Goal: Communication & Community: Connect with others

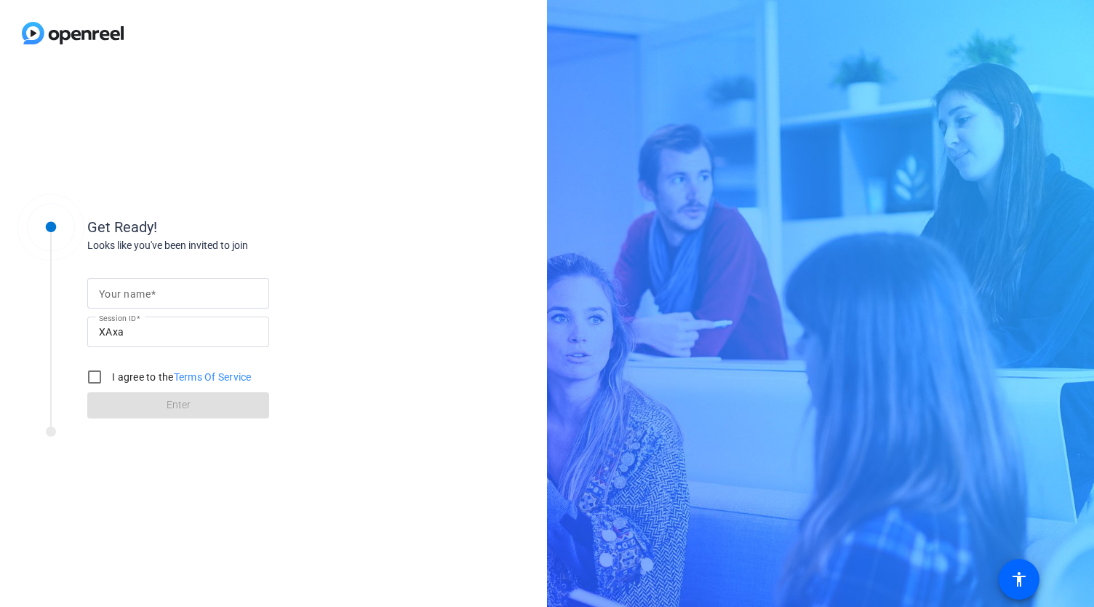
click at [152, 291] on span at bounding box center [153, 294] width 5 height 12
click at [152, 291] on input "Your name" at bounding box center [178, 292] width 159 height 17
type input "[PERSON_NAME]"
click at [91, 373] on input "I agree to the Terms Of Service" at bounding box center [94, 376] width 29 height 29
checkbox input "true"
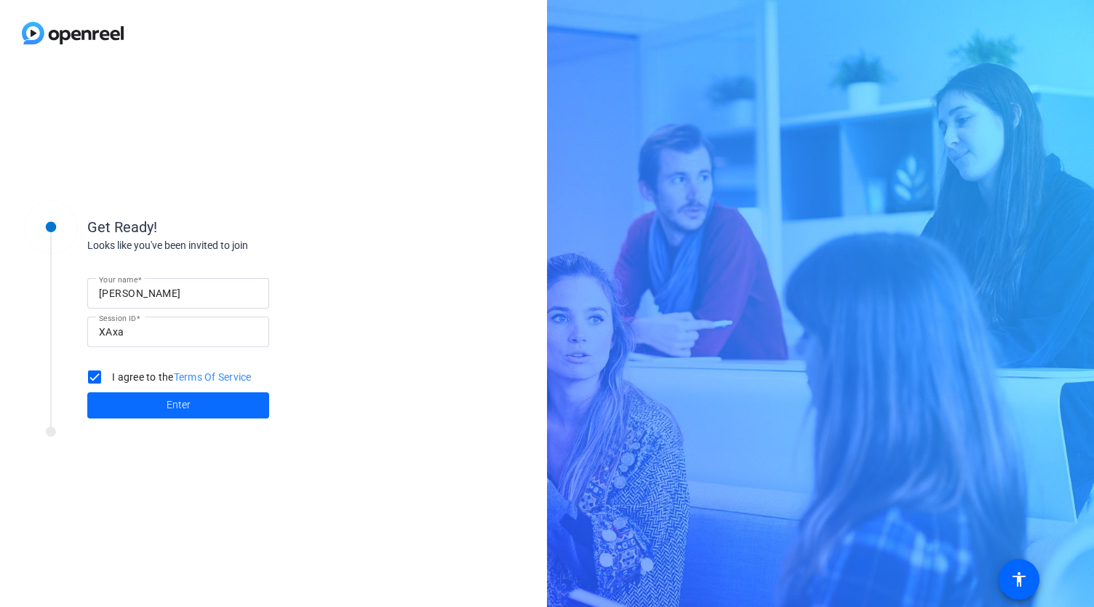
click at [147, 413] on span at bounding box center [178, 405] width 182 height 35
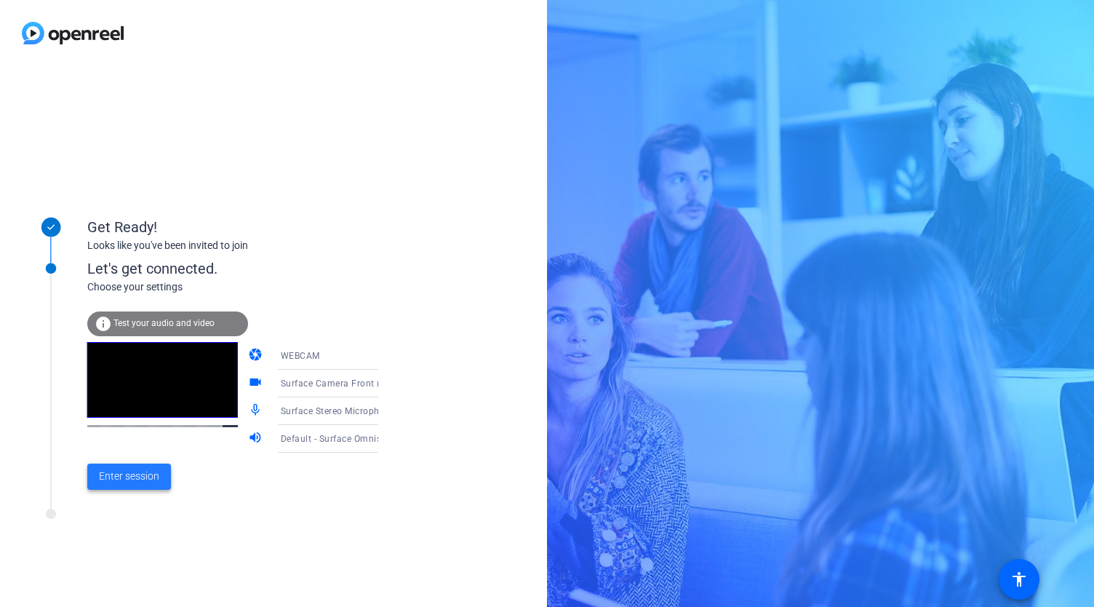
click at [137, 479] on span "Enter session" at bounding box center [129, 476] width 60 height 15
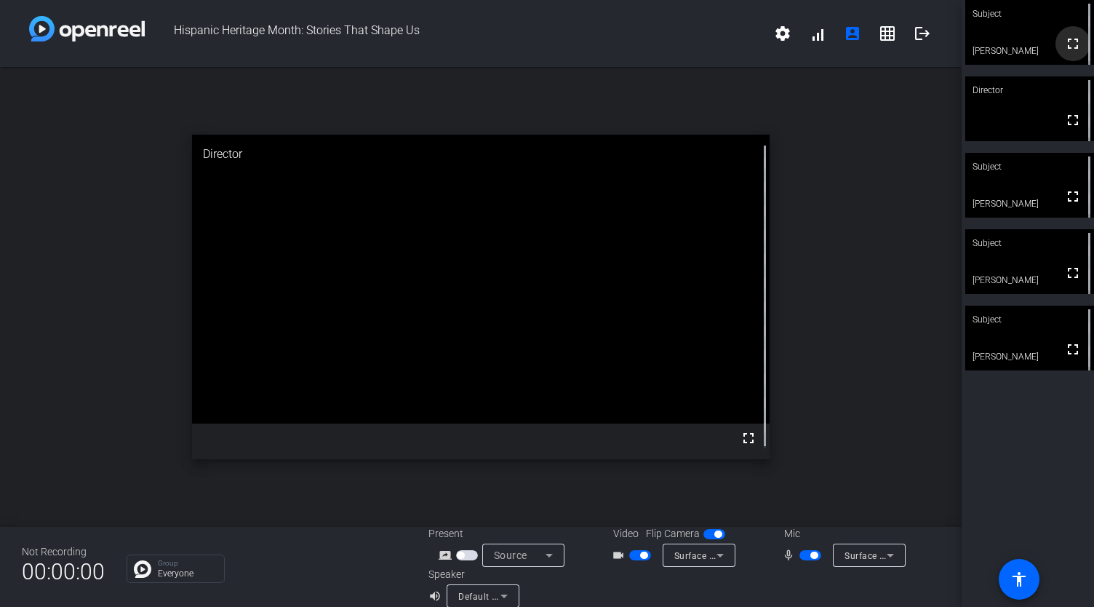
click at [1064, 47] on mat-icon "fullscreen" at bounding box center [1072, 43] width 17 height 17
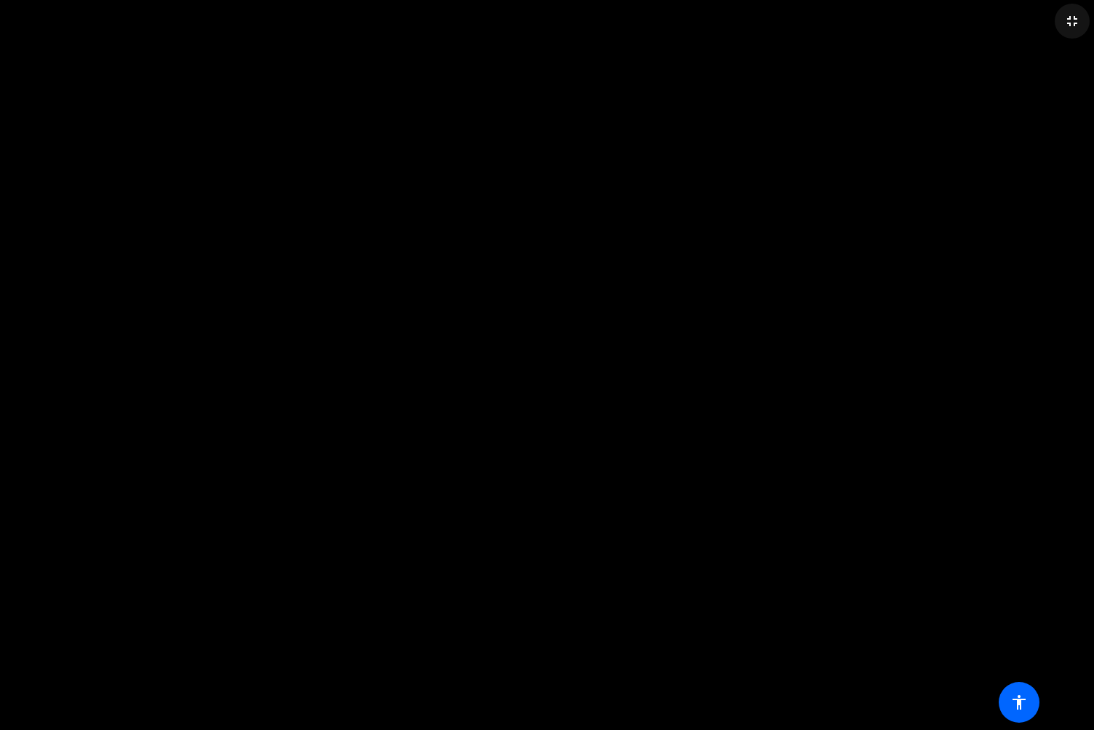
click at [1073, 22] on mat-icon "fullscreen_exit" at bounding box center [1072, 20] width 17 height 17
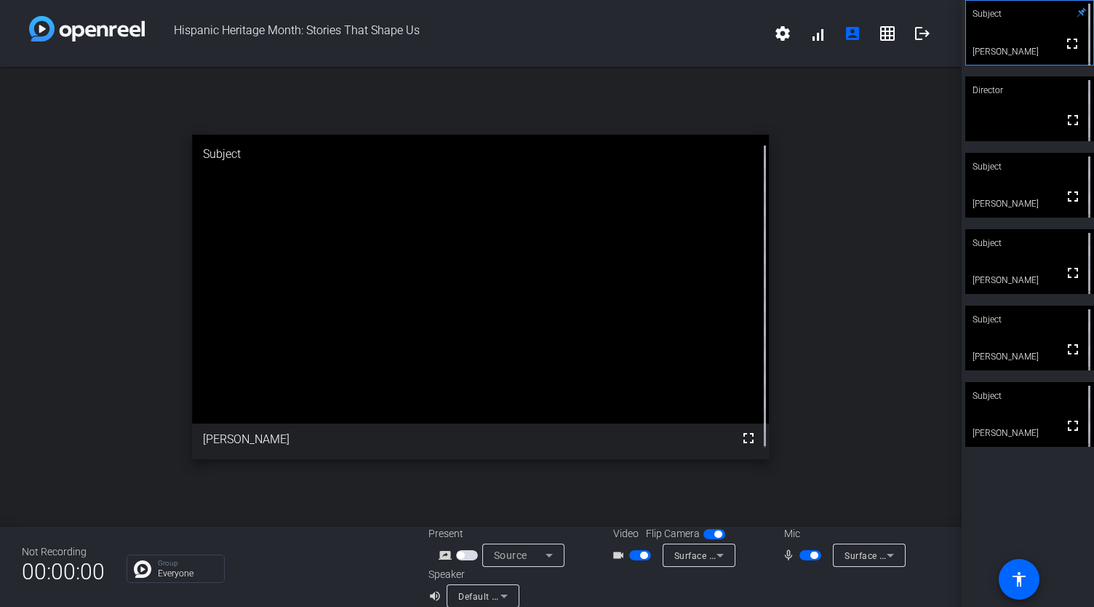
click at [800, 554] on span "button" at bounding box center [811, 555] width 22 height 10
click at [803, 554] on span "button" at bounding box center [811, 555] width 22 height 10
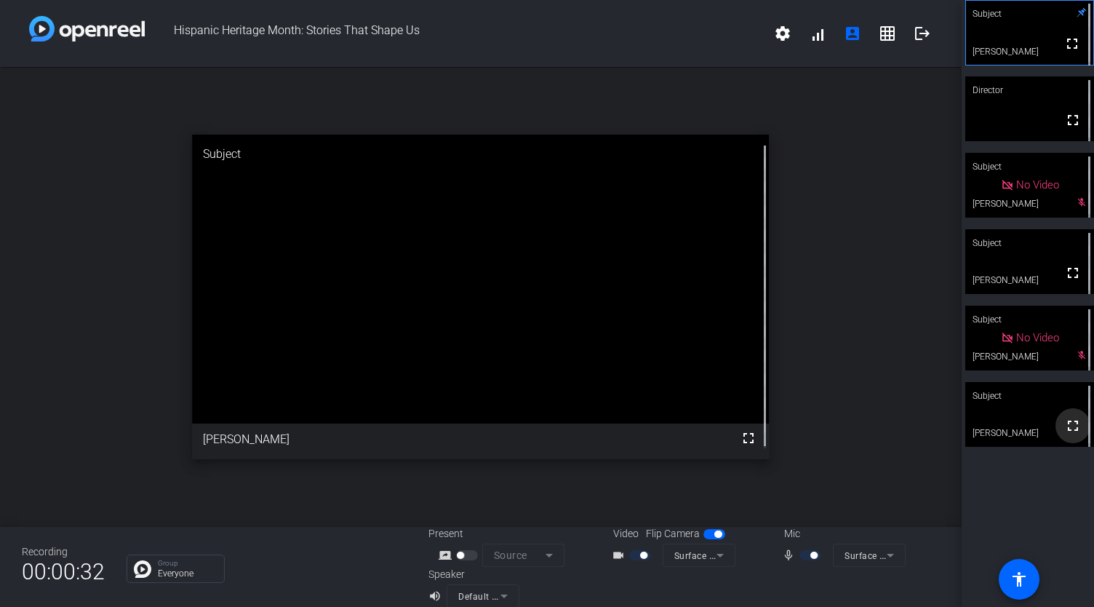
click at [1070, 431] on mat-icon "fullscreen" at bounding box center [1072, 425] width 17 height 17
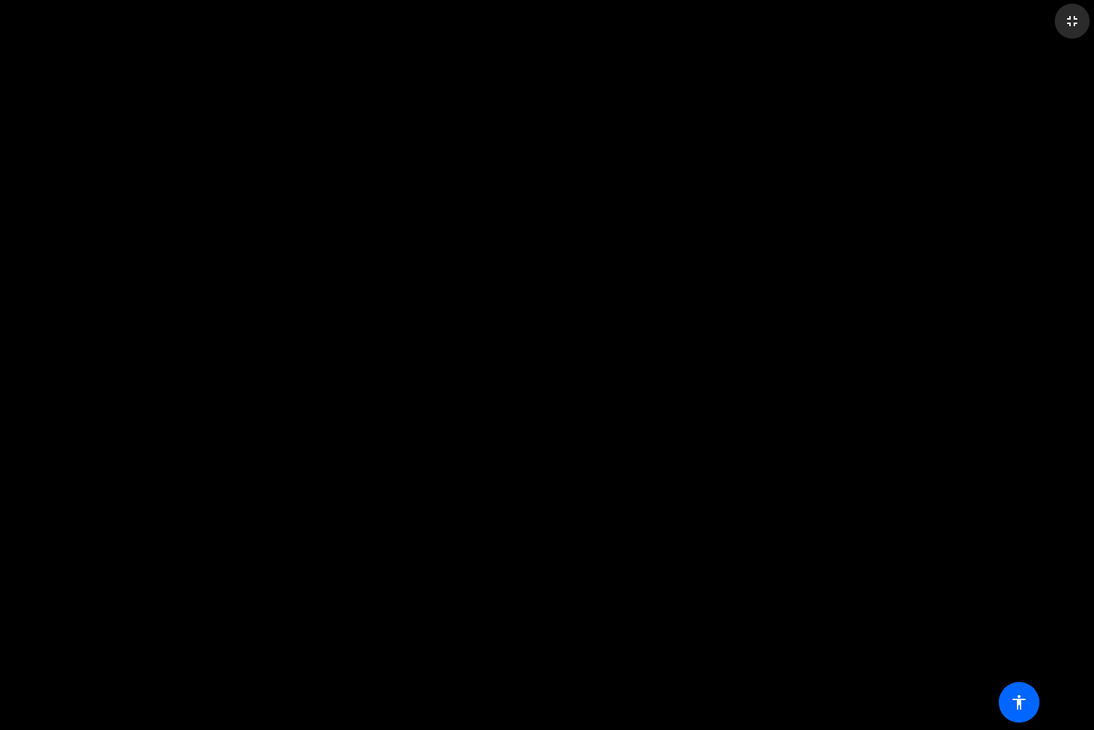
click at [1072, 22] on mat-icon "fullscreen_exit" at bounding box center [1072, 20] width 17 height 17
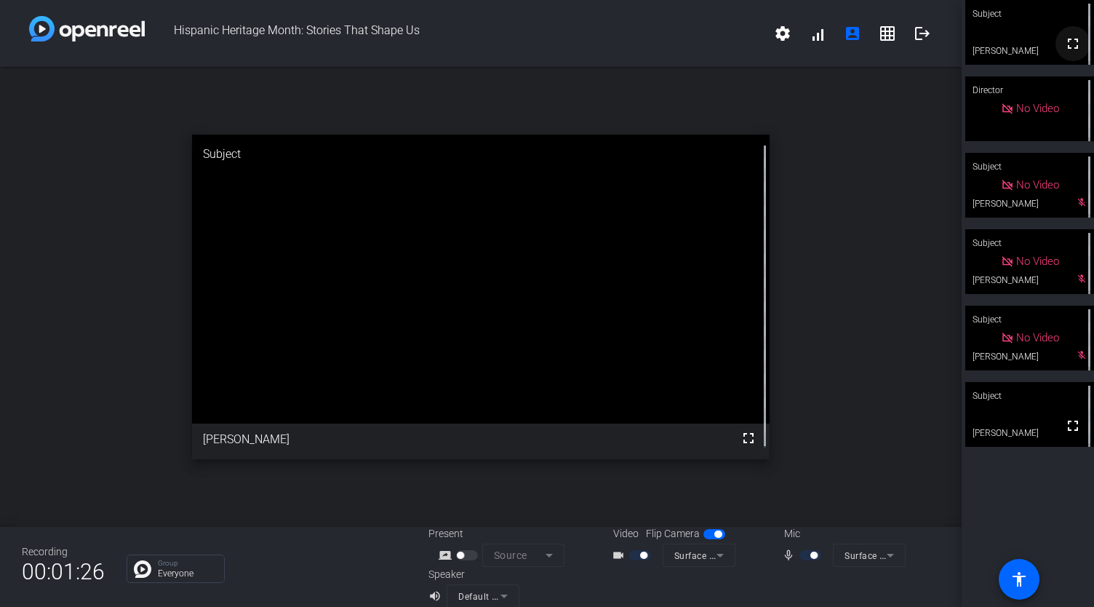
click at [1066, 44] on mat-icon "fullscreen" at bounding box center [1072, 43] width 17 height 17
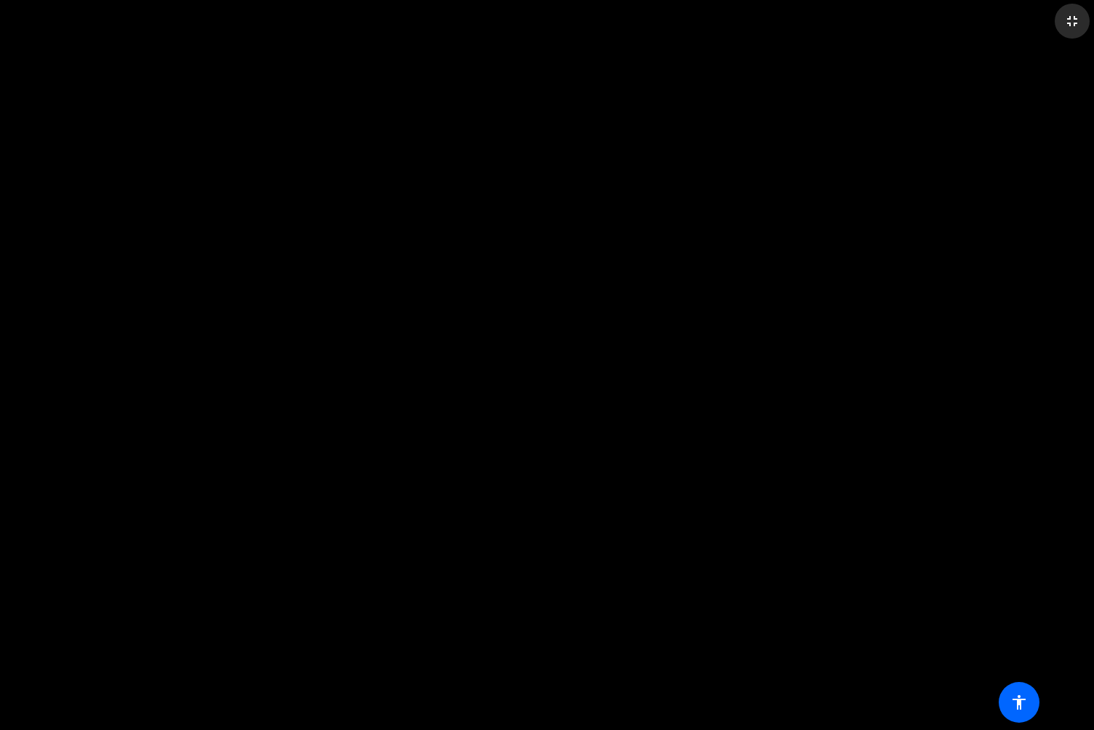
click at [1079, 15] on mat-icon "fullscreen_exit" at bounding box center [1072, 20] width 17 height 17
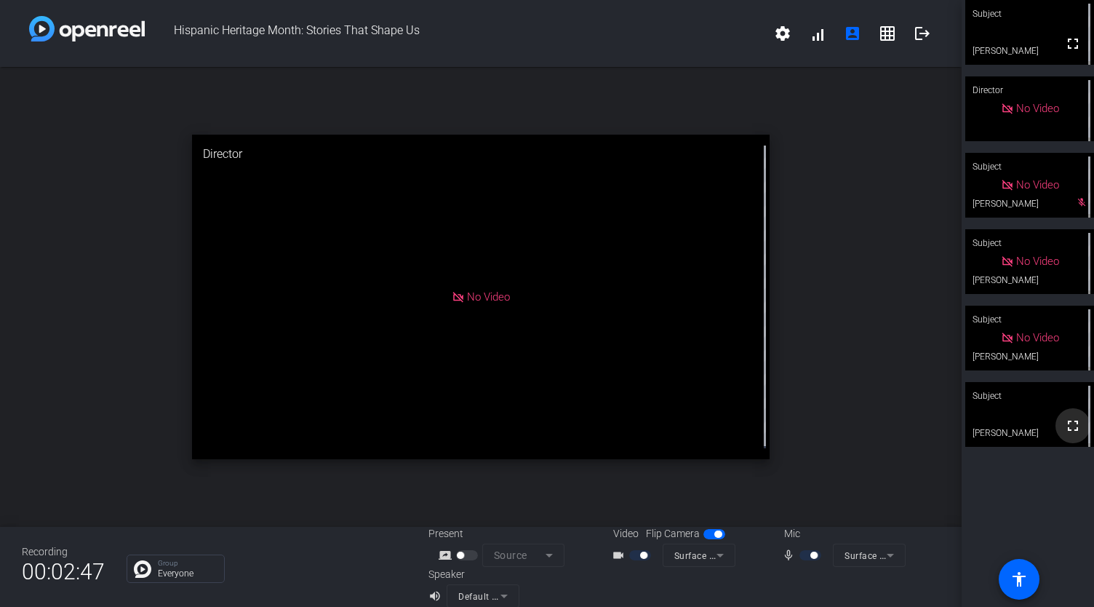
click at [1065, 432] on mat-icon "fullscreen" at bounding box center [1072, 425] width 17 height 17
